Goal: Task Accomplishment & Management: Manage account settings

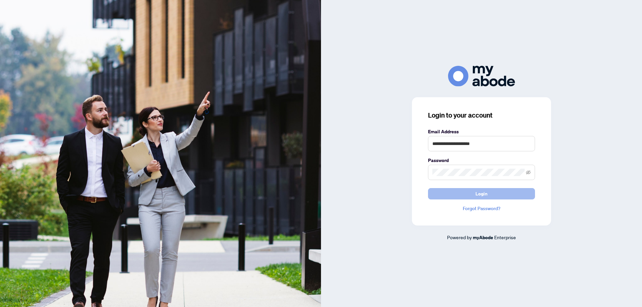
click at [481, 195] on span "Login" at bounding box center [481, 194] width 12 height 11
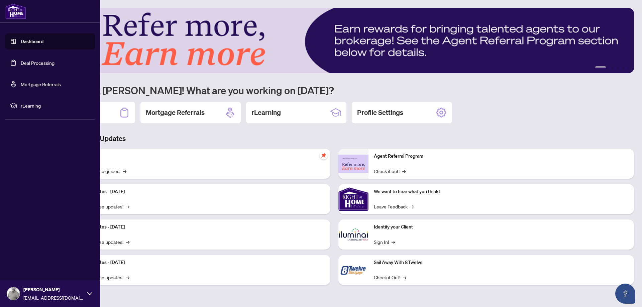
click at [27, 64] on link "Deal Processing" at bounding box center [38, 63] width 34 height 6
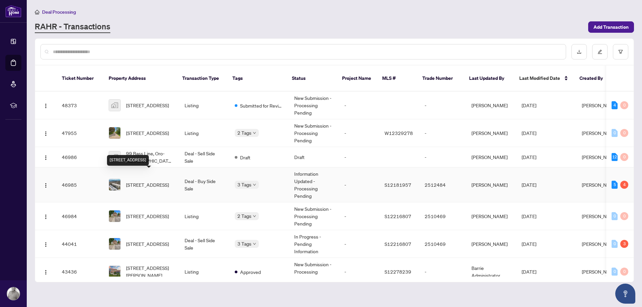
click at [145, 181] on span "[STREET_ADDRESS]" at bounding box center [147, 184] width 43 height 7
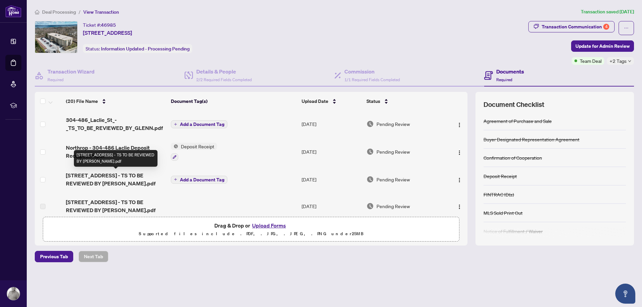
click at [154, 175] on span "[STREET_ADDRESS] - TS TO BE REVIEWED BY [PERSON_NAME].pdf" at bounding box center [115, 179] width 99 height 16
click at [458, 124] on img "button" at bounding box center [459, 124] width 5 height 5
click at [383, 124] on span "Pending Review" at bounding box center [392, 123] width 33 height 7
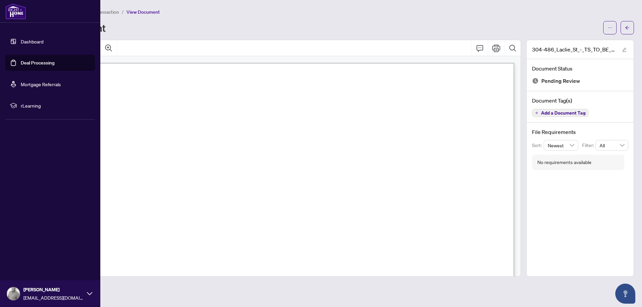
click at [29, 40] on link "Dashboard" at bounding box center [32, 41] width 23 height 6
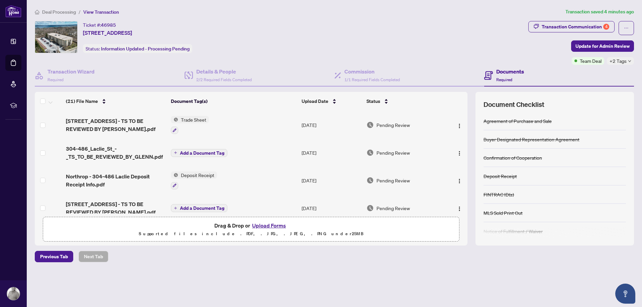
click at [425, 51] on div "Ticket #: 46985 [STREET_ADDRESS] Status: Information Updated - Processing Pendi…" at bounding box center [280, 37] width 491 height 32
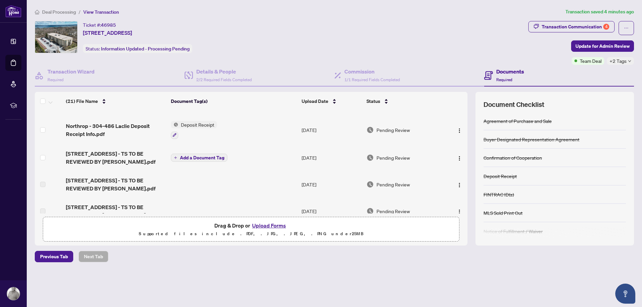
scroll to position [76, 0]
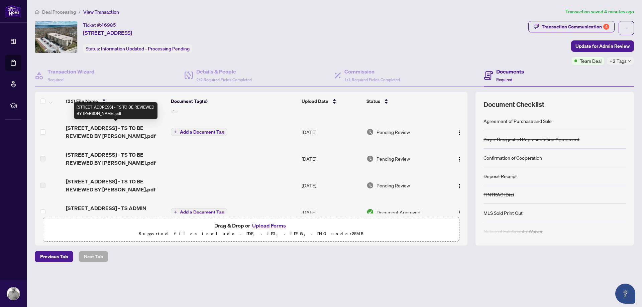
click at [135, 128] on span "[STREET_ADDRESS] - TS TO BE REVIEWED BY [PERSON_NAME].pdf" at bounding box center [115, 132] width 99 height 16
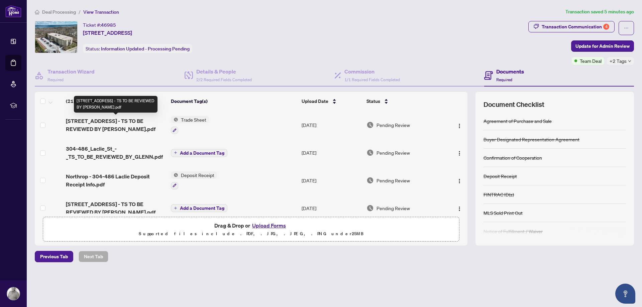
click at [128, 118] on span "[STREET_ADDRESS] - TS TO BE REVIEWED BY [PERSON_NAME].pdf" at bounding box center [115, 125] width 99 height 16
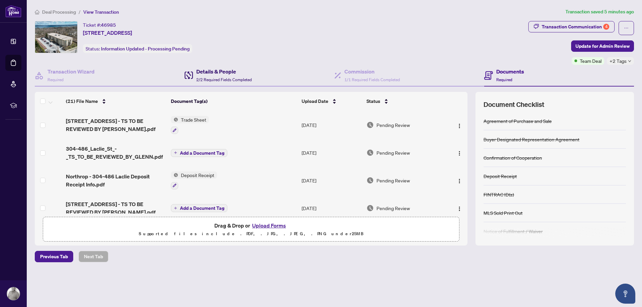
click at [216, 73] on h4 "Details & People" at bounding box center [223, 72] width 55 height 8
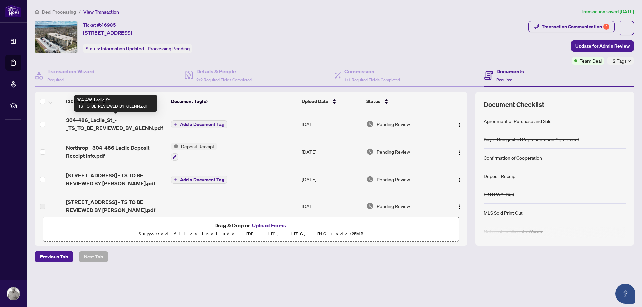
click at [141, 127] on span "304-486_Laclie_St_-_TS_TO_BE_REVIEWED_BY_GLENN.pdf" at bounding box center [115, 124] width 99 height 16
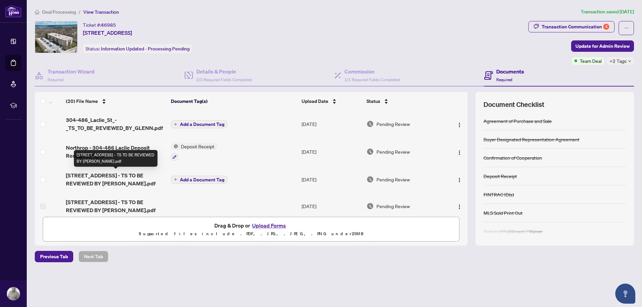
click at [145, 174] on span "[STREET_ADDRESS] - TS TO BE REVIEWED BY [PERSON_NAME].pdf" at bounding box center [115, 179] width 99 height 16
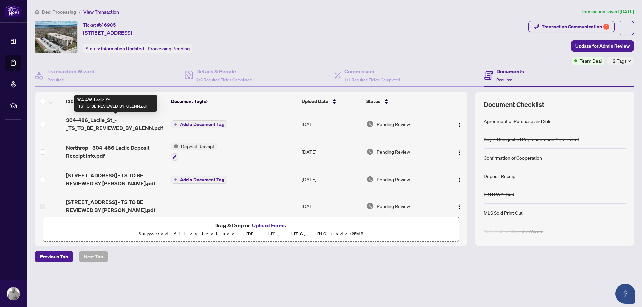
click at [102, 126] on span "304-486_Laclie_St_-_TS_TO_BE_REVIEWED_BY_GLENN.pdf" at bounding box center [115, 124] width 99 height 16
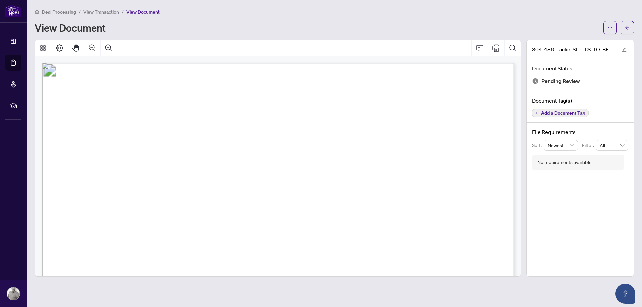
scroll to position [84, 0]
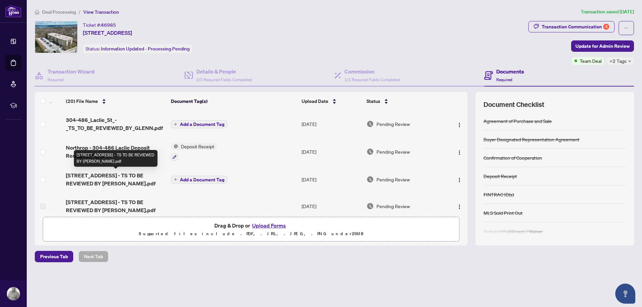
click at [119, 175] on span "[STREET_ADDRESS] - TS TO BE REVIEWED BY [PERSON_NAME].pdf" at bounding box center [115, 179] width 99 height 16
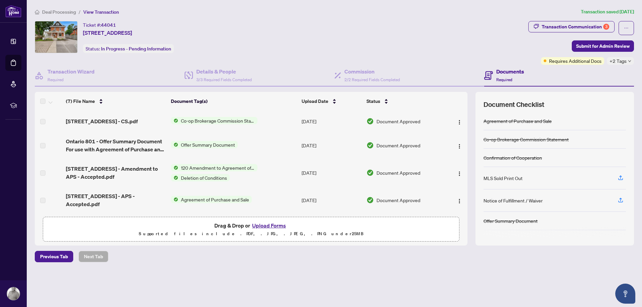
click at [206, 120] on span "Co-op Brokerage Commission Statement" at bounding box center [217, 120] width 79 height 7
click at [109, 121] on span "251 Laclie St - CS.pdf" at bounding box center [102, 121] width 72 height 8
click at [84, 121] on span "251 Laclie St - CS.pdf" at bounding box center [102, 121] width 72 height 8
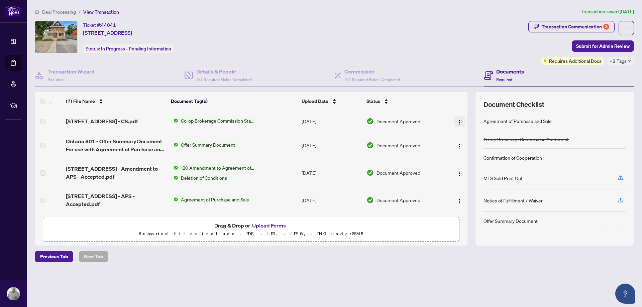
click at [459, 122] on img "button" at bounding box center [459, 122] width 5 height 5
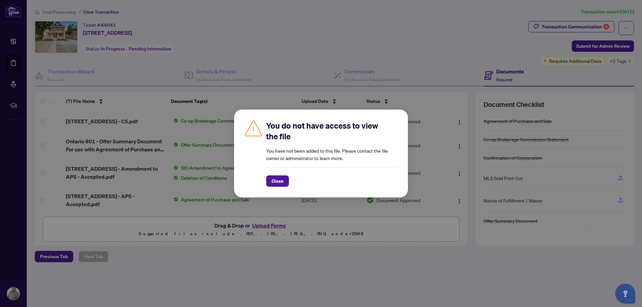
click at [304, 43] on div "You do not have access to view the file You have not been added to this file. P…" at bounding box center [321, 153] width 642 height 307
click at [275, 182] on span "Close" at bounding box center [277, 181] width 12 height 11
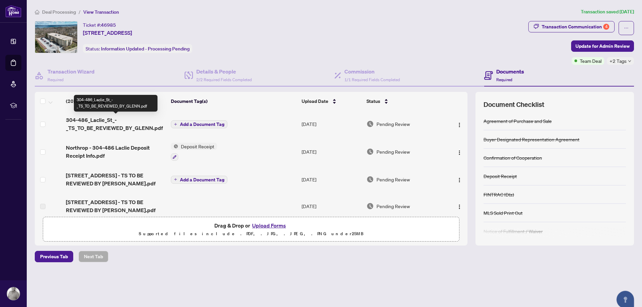
click at [139, 125] on span "304-486_Laclie_St_-_TS_TO_BE_REVIEWED_BY_GLENN.pdf" at bounding box center [115, 124] width 99 height 16
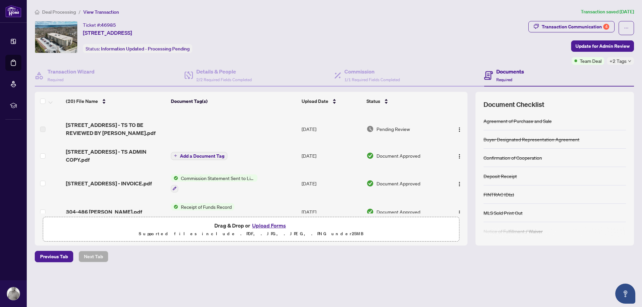
scroll to position [114, 0]
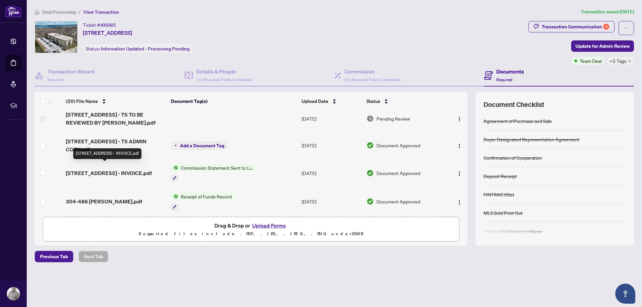
click at [127, 169] on span "[STREET_ADDRESS] - INVOICE.pdf" at bounding box center [109, 173] width 86 height 8
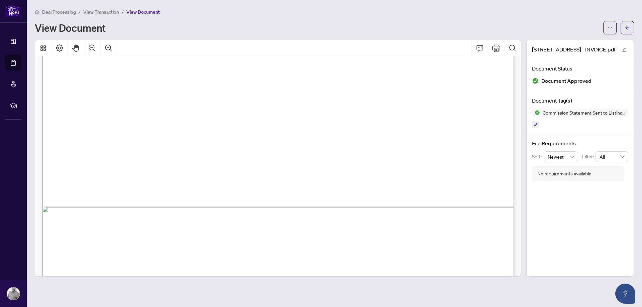
scroll to position [404, 0]
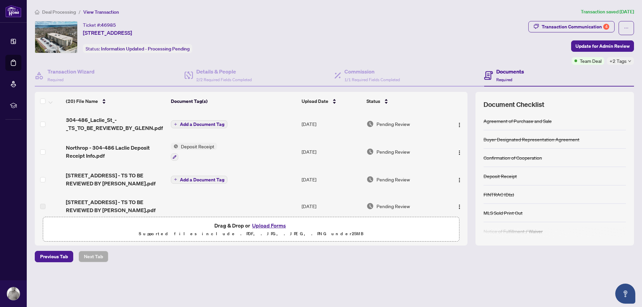
click at [508, 72] on h4 "Documents" at bounding box center [510, 72] width 28 height 8
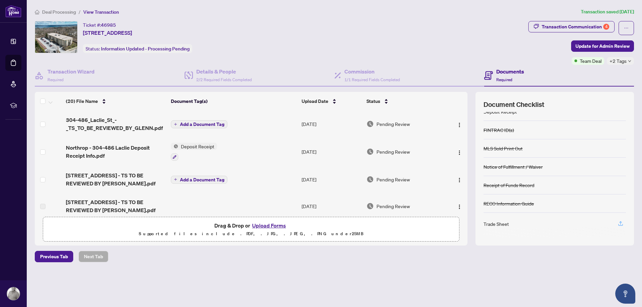
click at [619, 223] on icon "button" at bounding box center [620, 224] width 6 height 6
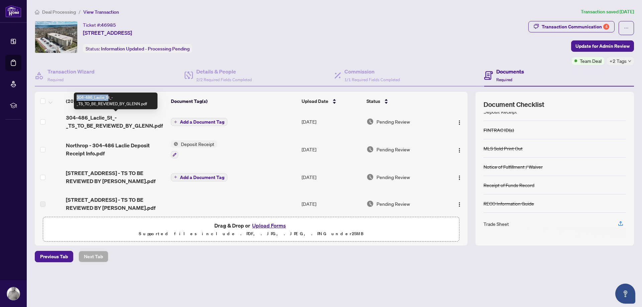
scroll to position [0, 0]
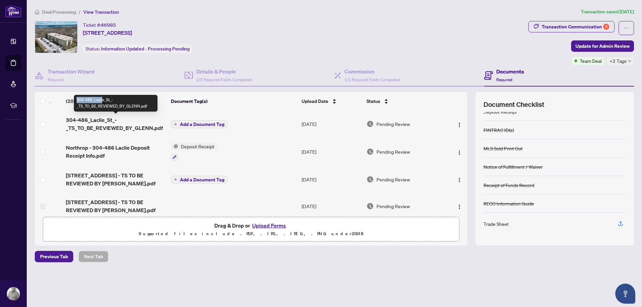
drag, startPoint x: 119, startPoint y: 123, endPoint x: 103, endPoint y: 99, distance: 28.9
click at [103, 116] on span "304-486_Laclie_St_-_TS_TO_BE_REVIEWED_BY_GLENN.pdf" at bounding box center [115, 124] width 99 height 16
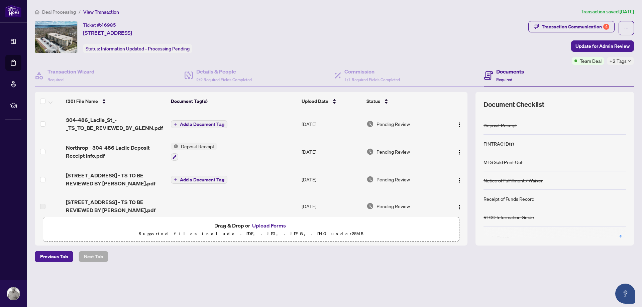
scroll to position [65, 0]
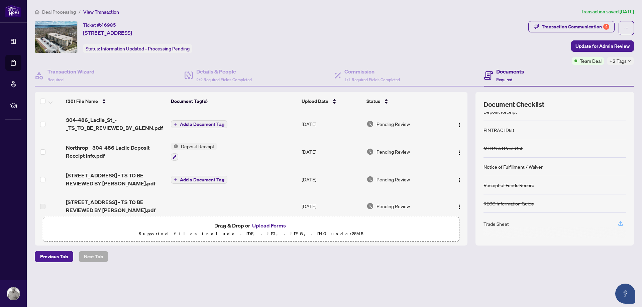
click at [619, 223] on icon "button" at bounding box center [620, 224] width 6 height 6
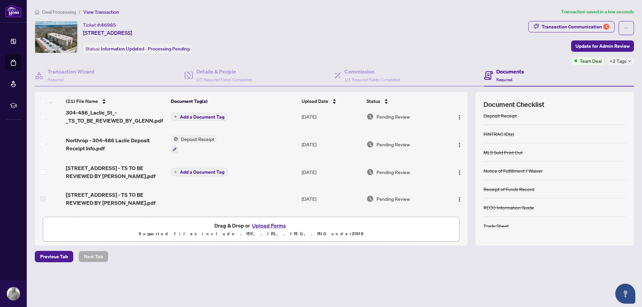
scroll to position [0, 0]
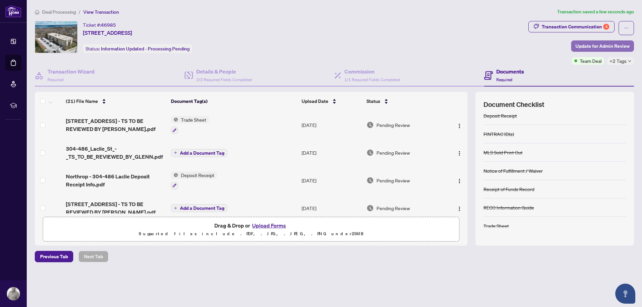
click at [605, 46] on span "Update for Admin Review" at bounding box center [602, 46] width 54 height 11
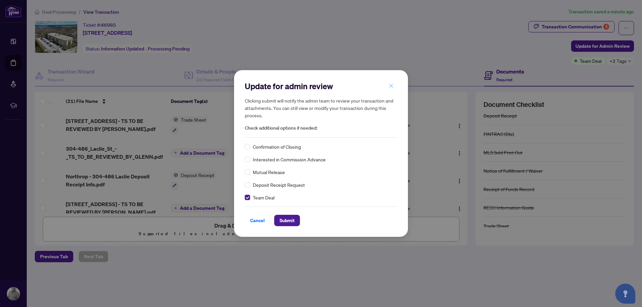
click at [393, 88] on icon "close" at bounding box center [391, 86] width 5 height 5
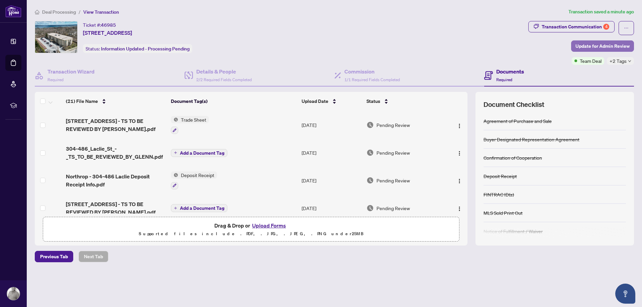
click at [598, 47] on span "Update for Admin Review" at bounding box center [602, 46] width 54 height 11
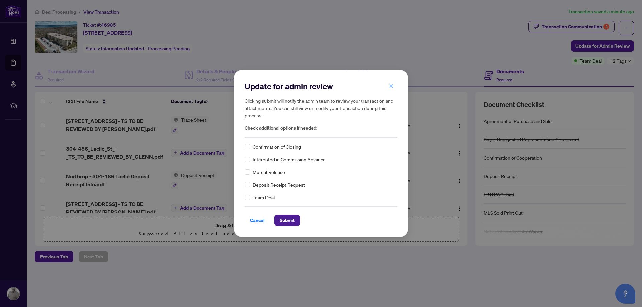
click at [479, 44] on div "Update for admin review Clicking submit will notify the admin team to review yo…" at bounding box center [321, 153] width 642 height 307
click at [389, 87] on icon "close" at bounding box center [391, 86] width 5 height 5
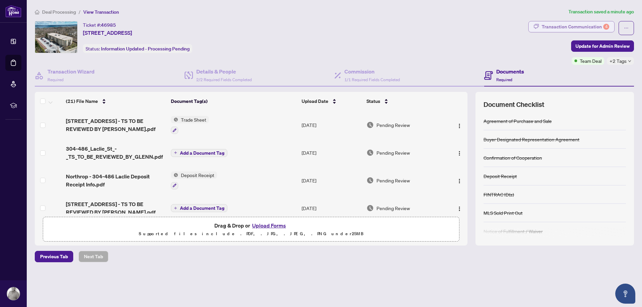
click at [564, 25] on div "Transaction Communication 4" at bounding box center [576, 26] width 68 height 11
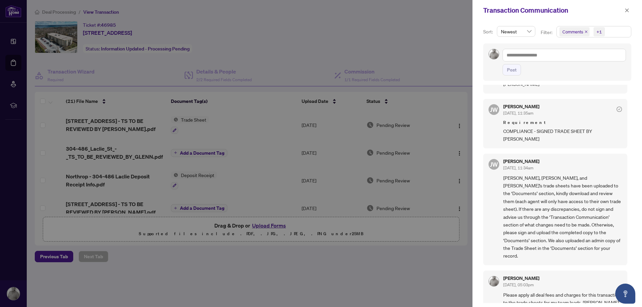
scroll to position [1, 0]
click at [495, 270] on div "[PERSON_NAME] [DATE], 05:03pm Please apply all deal fees and charges for this t…" at bounding box center [555, 301] width 144 height 65
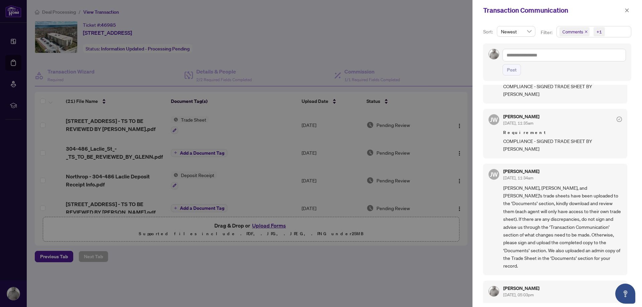
scroll to position [0, 0]
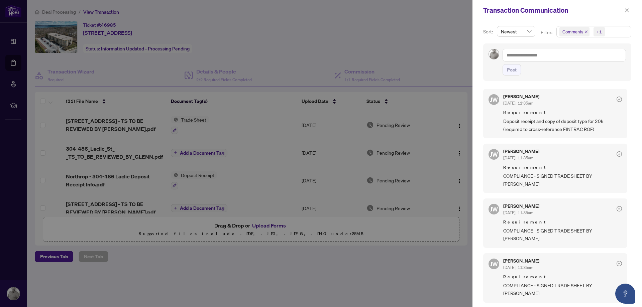
click at [451, 41] on div at bounding box center [321, 153] width 642 height 307
click at [626, 9] on icon "close" at bounding box center [626, 10] width 5 height 5
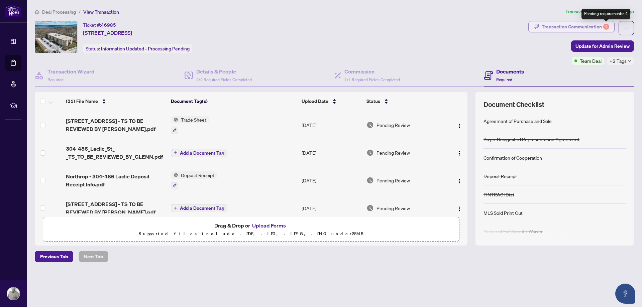
click at [606, 25] on div "4" at bounding box center [606, 27] width 6 height 6
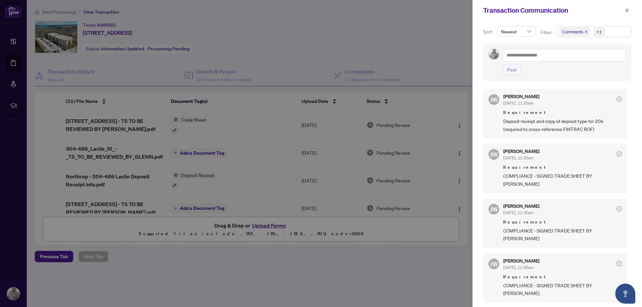
click at [544, 107] on div "[PERSON_NAME] [DATE], 11:35am Requirement Deposit receipt and copy of deposit t…" at bounding box center [562, 113] width 119 height 39
click at [533, 127] on span "Deposit receipt and copy of deposit type for 20k (required to cross-reference F…" at bounding box center [562, 125] width 119 height 16
click at [626, 12] on icon "close" at bounding box center [626, 10] width 5 height 5
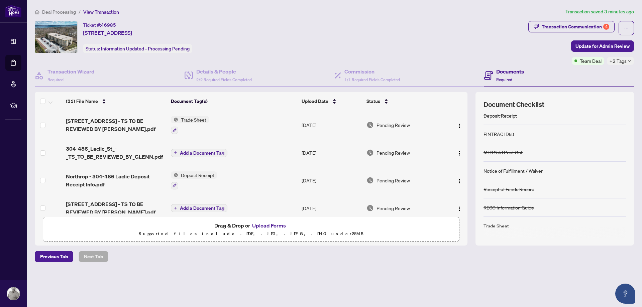
click at [412, 48] on div "Ticket #: 46985 [STREET_ADDRESS] Status: Information Updated - Processing Pendi…" at bounding box center [280, 37] width 491 height 32
click at [601, 45] on span "Update for Admin Review" at bounding box center [602, 46] width 54 height 11
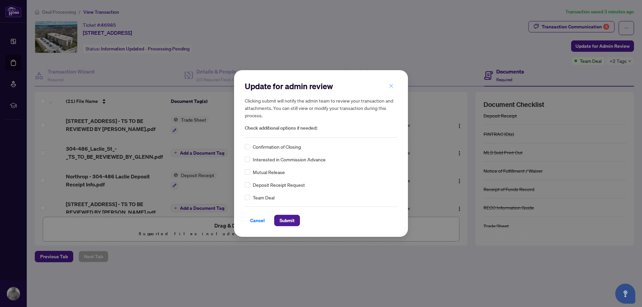
click at [392, 87] on icon "close" at bounding box center [391, 86] width 4 height 4
